Goal: Information Seeking & Learning: Learn about a topic

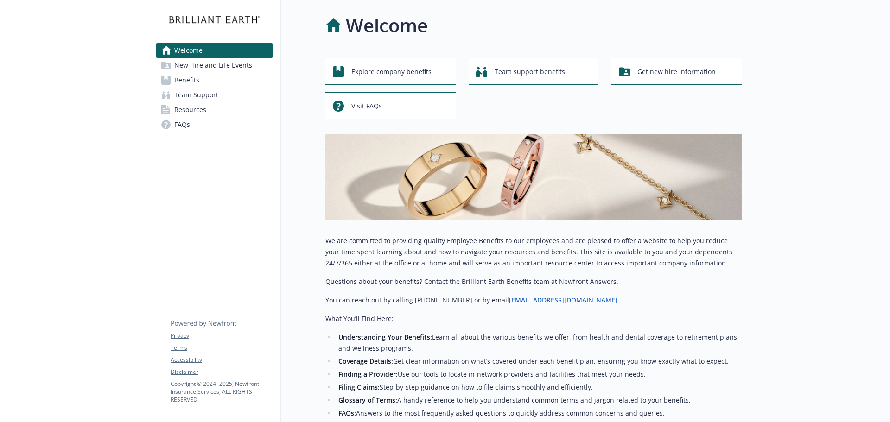
click at [189, 82] on span "Benefits" at bounding box center [186, 80] width 25 height 15
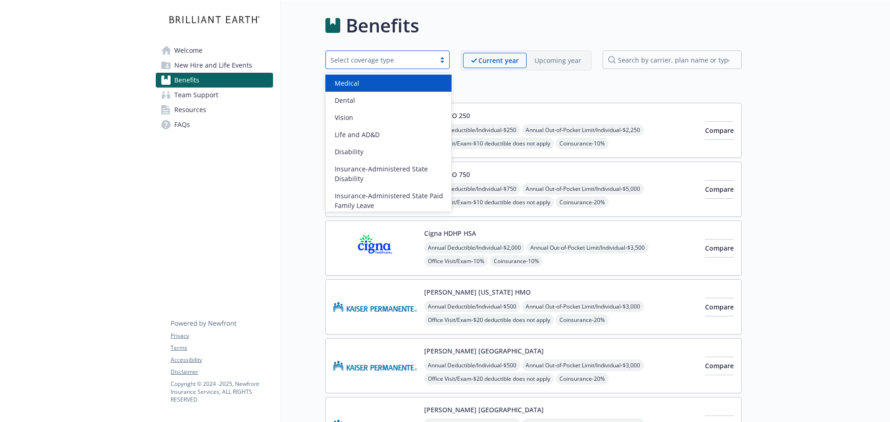
click at [416, 54] on div "Select coverage type" at bounding box center [380, 60] width 109 height 12
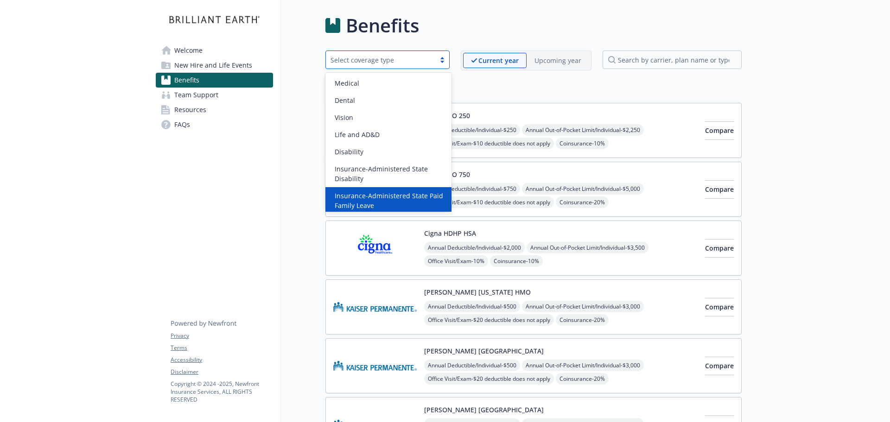
scroll to position [73, 0]
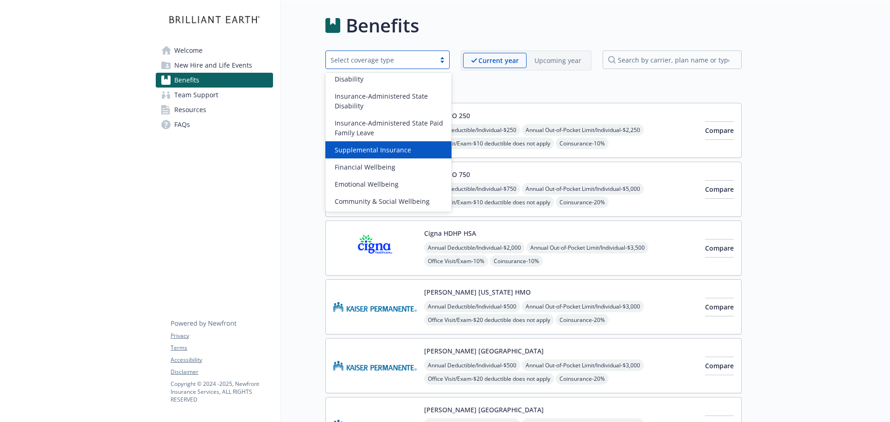
click at [391, 148] on span "Supplemental Insurance" at bounding box center [373, 150] width 77 height 10
